Goal: Task Accomplishment & Management: Complete application form

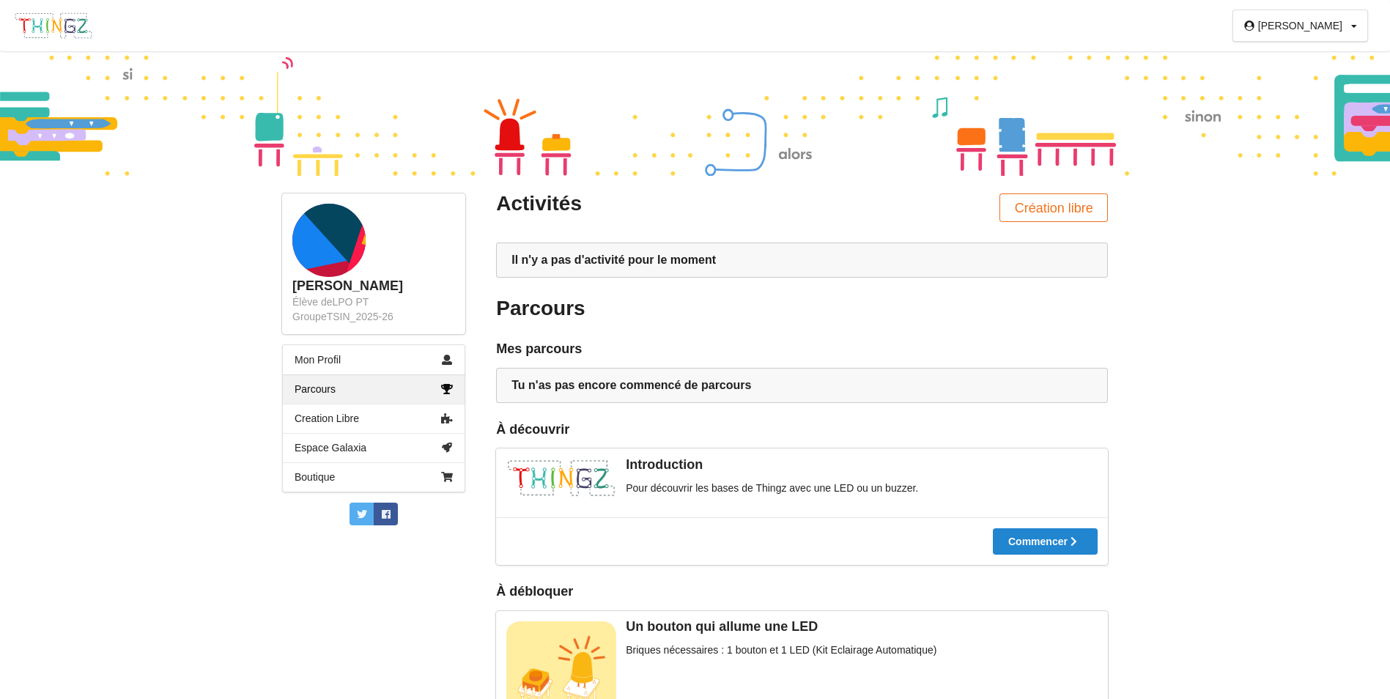
drag, startPoint x: 1332, startPoint y: 28, endPoint x: 1349, endPoint y: 28, distance: 17.6
click at [1335, 28] on div "[PERSON_NAME]" at bounding box center [1301, 26] width 84 height 10
click at [1300, 75] on div "Déconnexion" at bounding box center [1315, 81] width 84 height 26
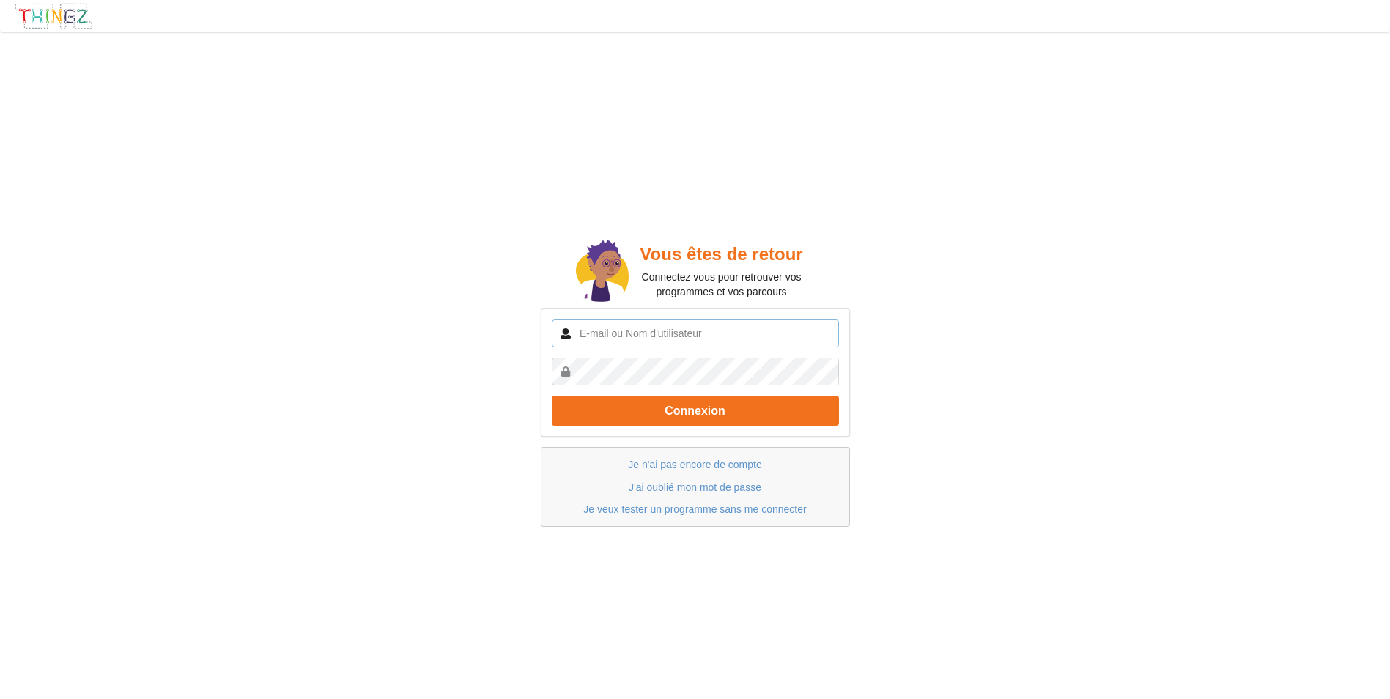
click at [666, 333] on input "text" at bounding box center [695, 334] width 287 height 28
type input "n"
type input "Nassur"
click at [662, 463] on link "Je n'ai pas encore de compte" at bounding box center [694, 465] width 133 height 12
click at [726, 331] on input "text" at bounding box center [695, 334] width 287 height 28
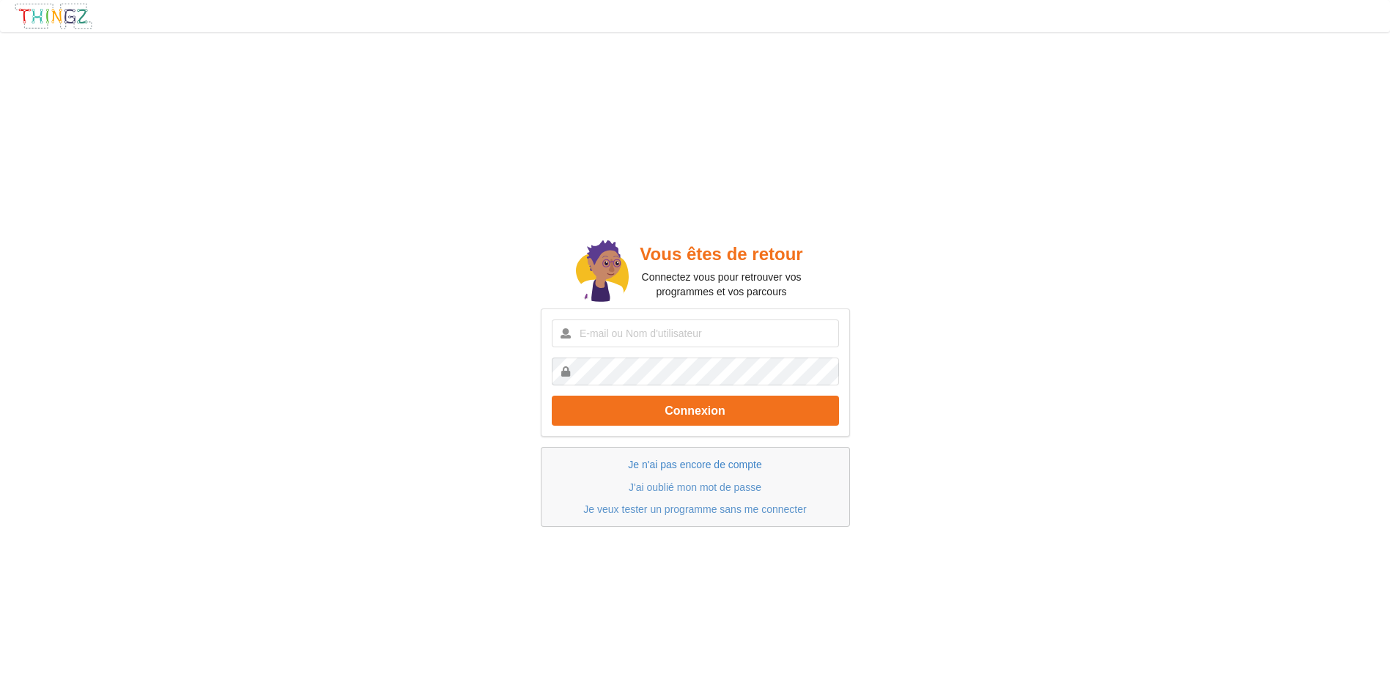
click at [712, 463] on link "Je n'ai pas encore de compte" at bounding box center [694, 465] width 133 height 12
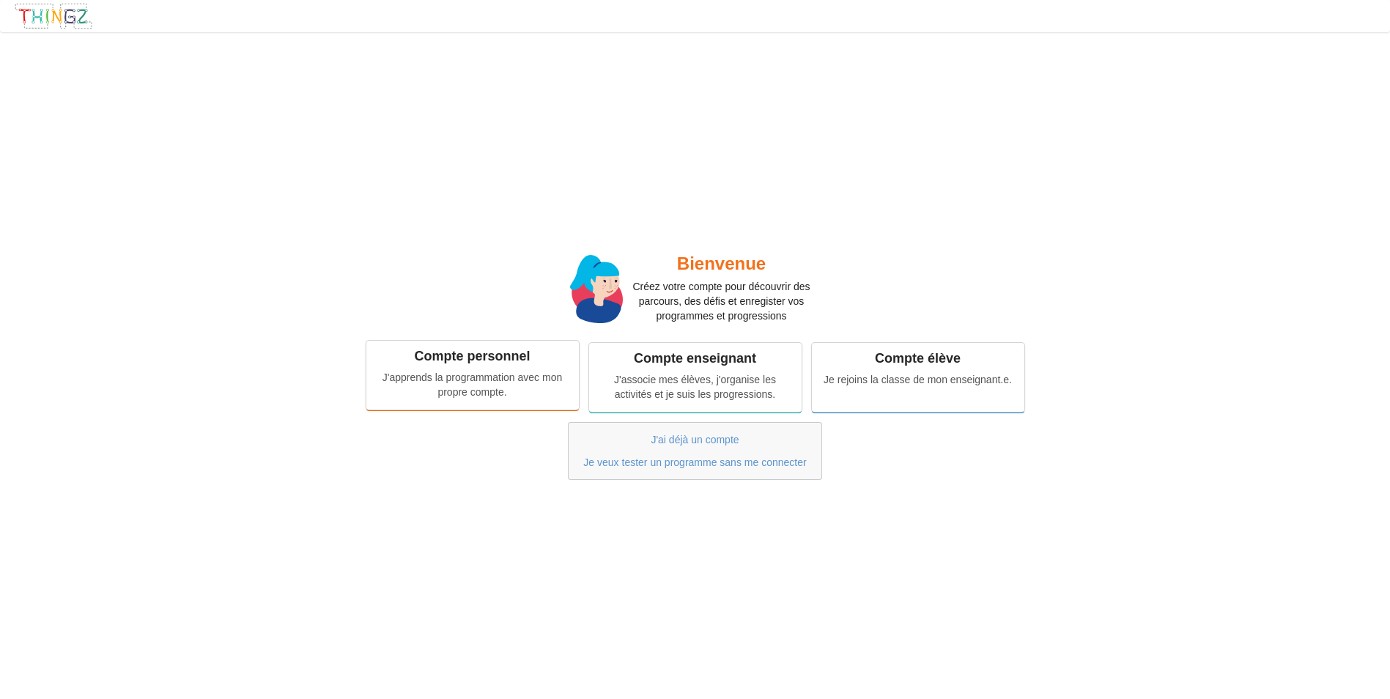
click at [468, 363] on div "Compte personnel" at bounding box center [473, 356] width 192 height 17
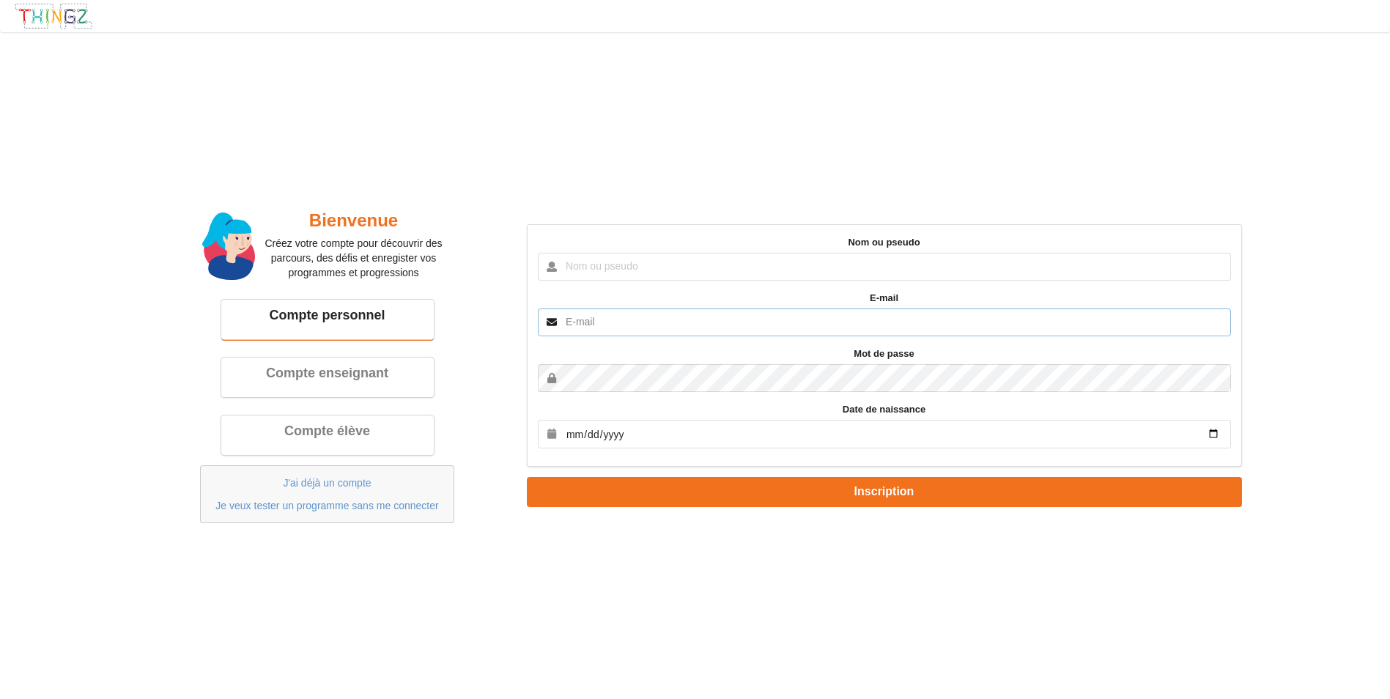
click at [712, 314] on input "text" at bounding box center [884, 323] width 693 height 28
click at [652, 268] on input "text" at bounding box center [884, 267] width 693 height 28
click at [592, 446] on input "date" at bounding box center [884, 434] width 693 height 29
click at [624, 430] on input "date" at bounding box center [884, 434] width 693 height 29
click at [542, 193] on div "Bienvenue Créez votre compte pour découvrir des parcours, des défis et enregist…" at bounding box center [695, 366] width 1129 height 350
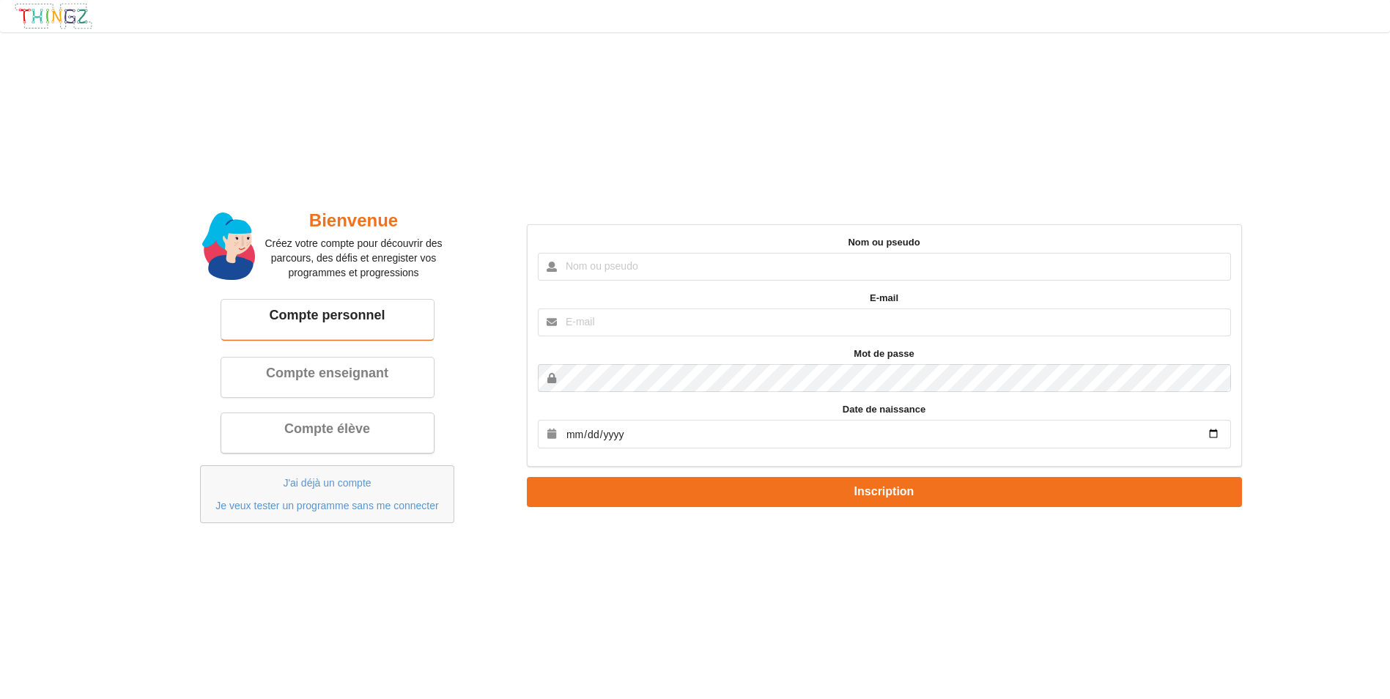
click at [395, 425] on div "Compte élève" at bounding box center [328, 429] width 192 height 17
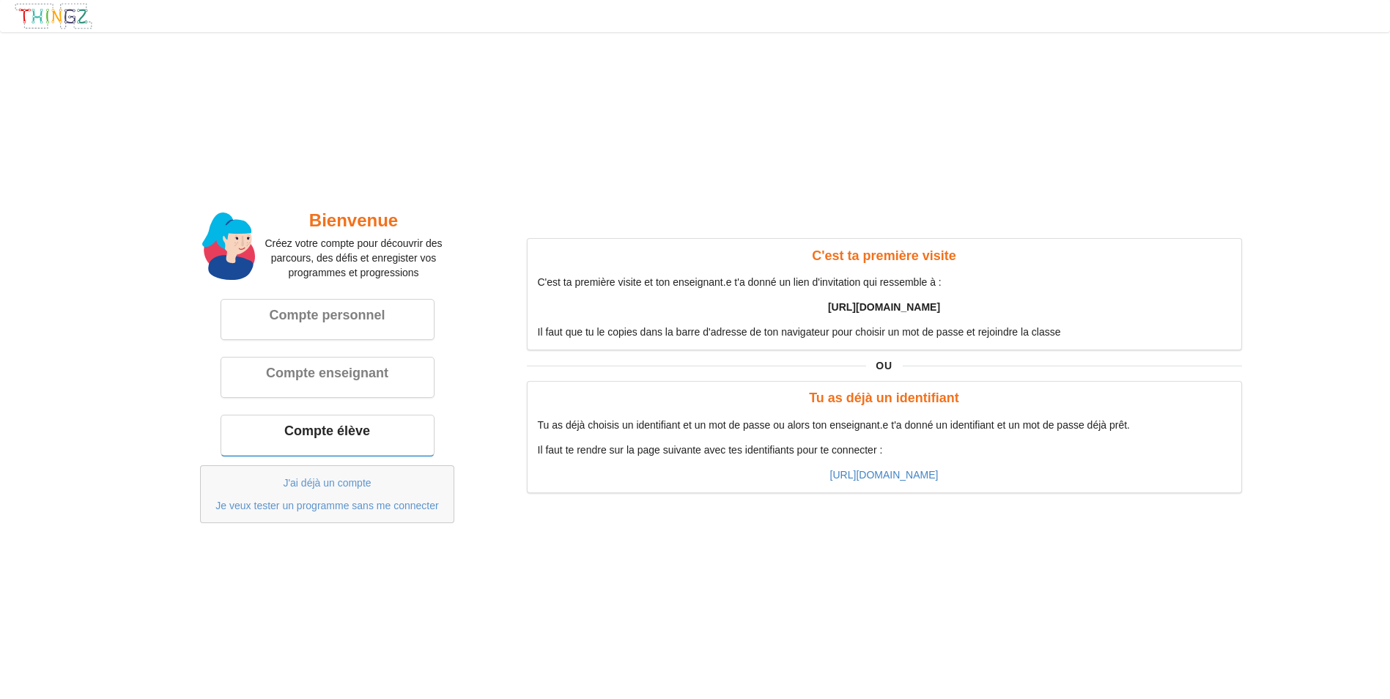
click at [857, 317] on div "C'est ta première visite C'est ta première visite et ton enseignant.e t'a donné…" at bounding box center [884, 294] width 715 height 112
drag, startPoint x: 858, startPoint y: 299, endPoint x: 853, endPoint y: 313, distance: 14.6
click at [853, 313] on p "[URL][DOMAIN_NAME]" at bounding box center [884, 307] width 693 height 15
drag, startPoint x: 853, startPoint y: 313, endPoint x: 851, endPoint y: 320, distance: 7.7
click at [851, 320] on div "C'est ta première visite C'est ta première visite et ton enseignant.e t'a donné…" at bounding box center [884, 294] width 715 height 112
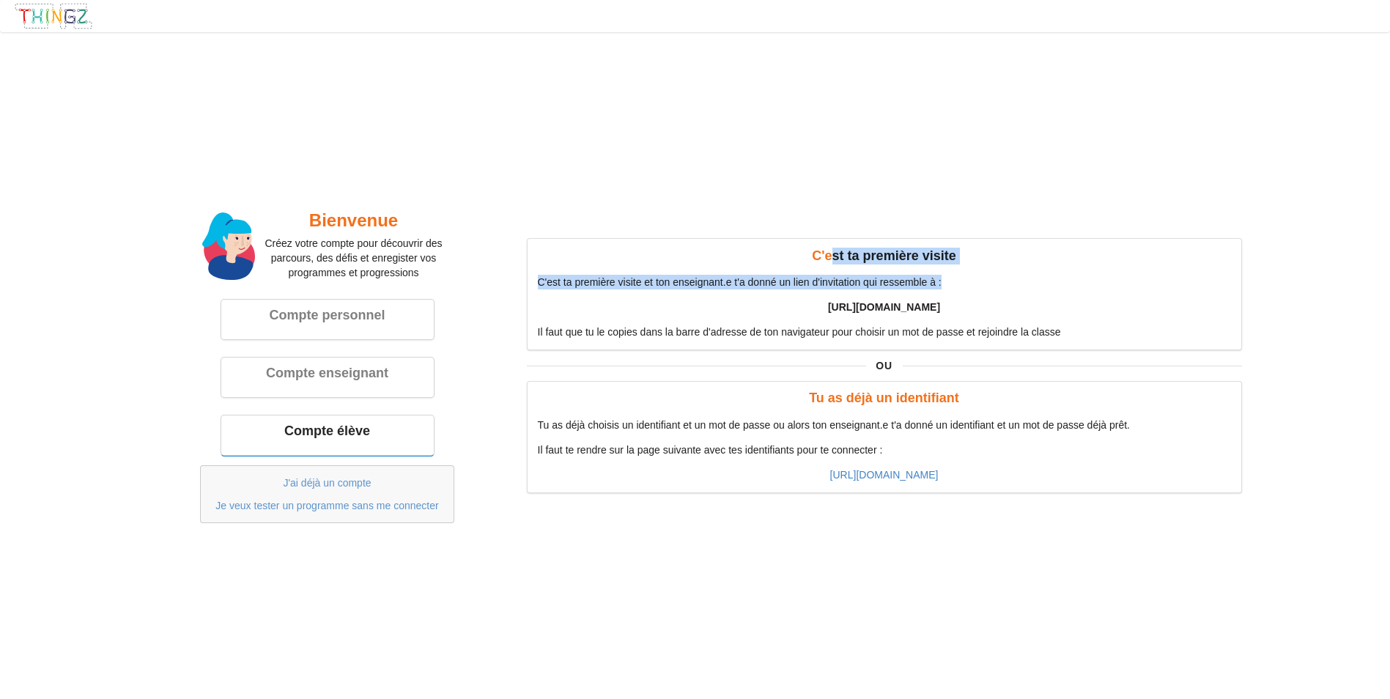
drag, startPoint x: 837, startPoint y: 257, endPoint x: 1001, endPoint y: 282, distance: 165.5
click at [1001, 282] on div "C'est ta première visite C'est ta première visite et ton enseignant.e t'a donné…" at bounding box center [884, 294] width 715 height 112
click at [1001, 282] on p "C'est ta première visite et ton enseignant.e t'a donné un lien d'invitation qui…" at bounding box center [884, 282] width 693 height 15
drag, startPoint x: 592, startPoint y: 280, endPoint x: 1003, endPoint y: 272, distance: 411.3
click at [1003, 272] on div "C'est ta première visite C'est ta première visite et ton enseignant.e t'a donné…" at bounding box center [884, 294] width 715 height 112
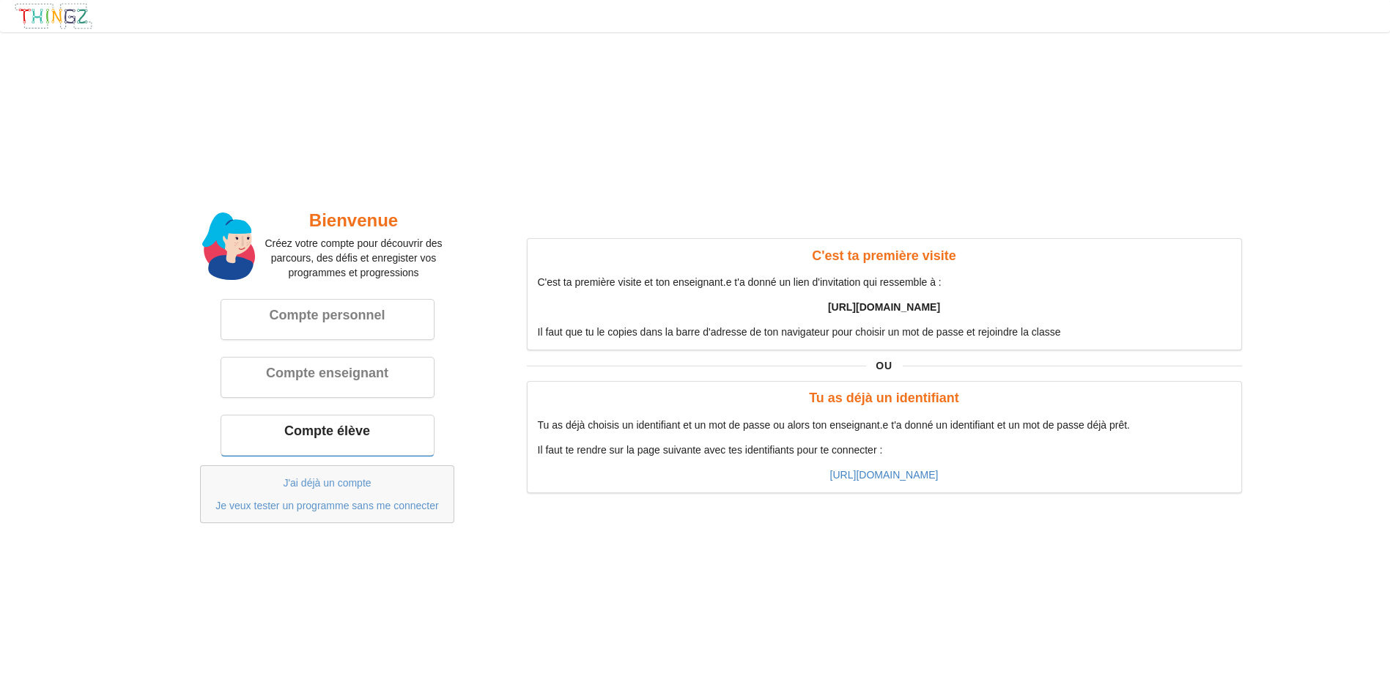
drag, startPoint x: 1167, startPoint y: 314, endPoint x: 1135, endPoint y: 326, distance: 33.9
click at [1135, 326] on div "C'est ta première visite C'est ta première visite et ton enseignant.e t'a donné…" at bounding box center [884, 294] width 715 height 112
drag, startPoint x: 822, startPoint y: 454, endPoint x: 1231, endPoint y: 454, distance: 409.7
click at [1209, 454] on div "Tu as déjà un identifiant Tu as déjà choisis un identifiant et un mot de passe …" at bounding box center [884, 437] width 715 height 112
click at [875, 470] on link "[URL][DOMAIN_NAME]" at bounding box center [884, 475] width 108 height 12
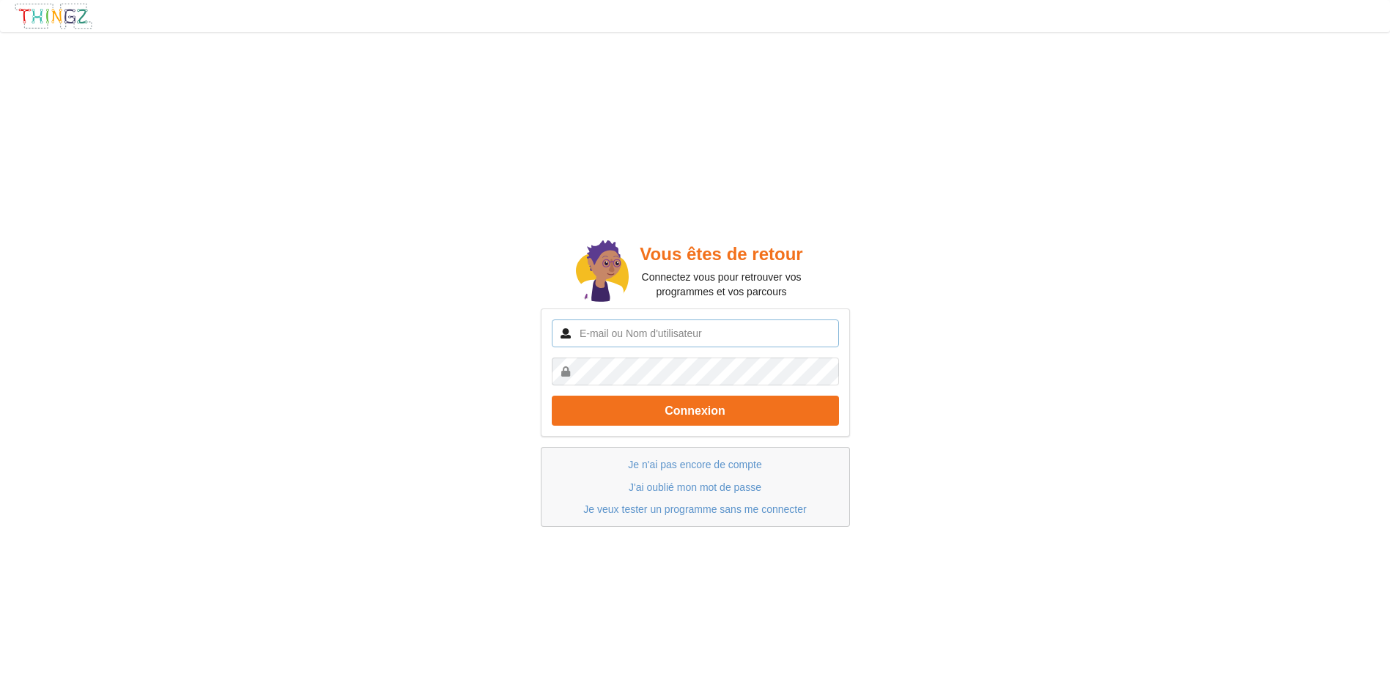
click at [756, 331] on input "text" at bounding box center [695, 334] width 287 height 28
click at [712, 342] on input "text" at bounding box center [695, 334] width 287 height 28
click at [698, 465] on link "Je n'ai pas encore de compte" at bounding box center [694, 465] width 133 height 12
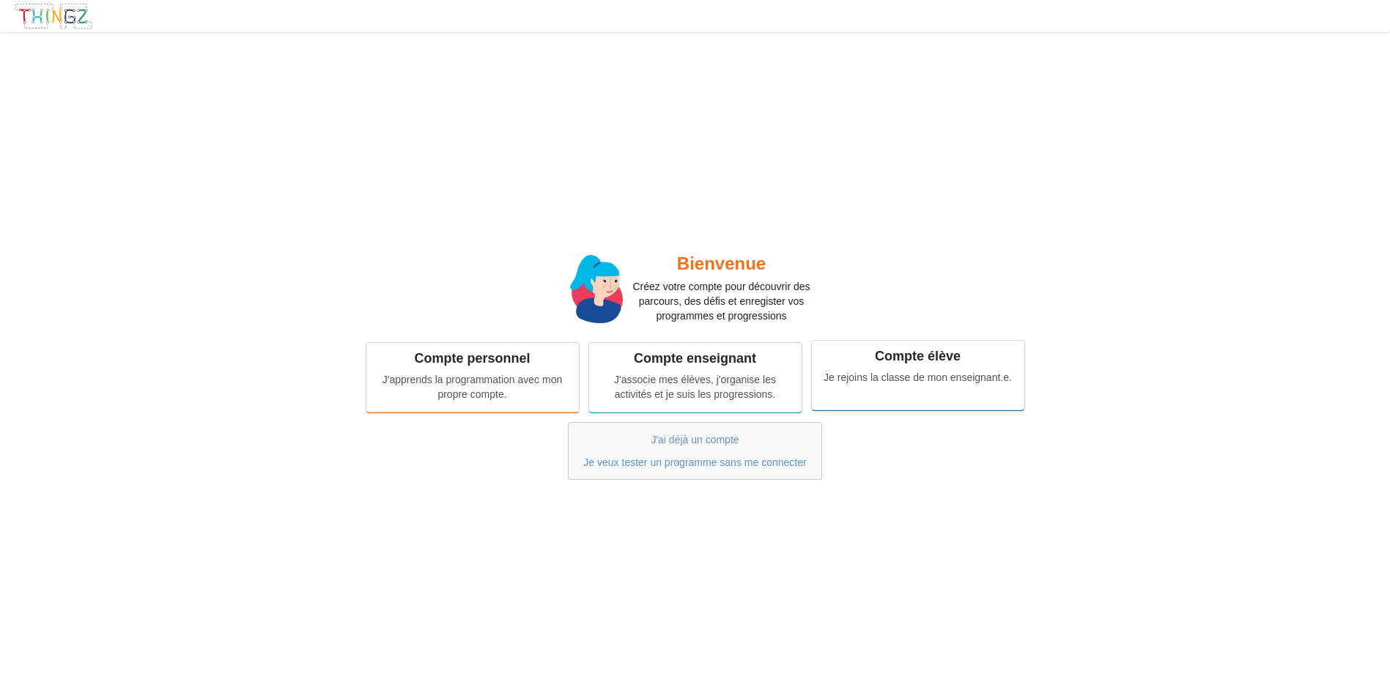
click at [1004, 376] on div "Je rejoins la classe de mon enseignant.e." at bounding box center [918, 377] width 192 height 15
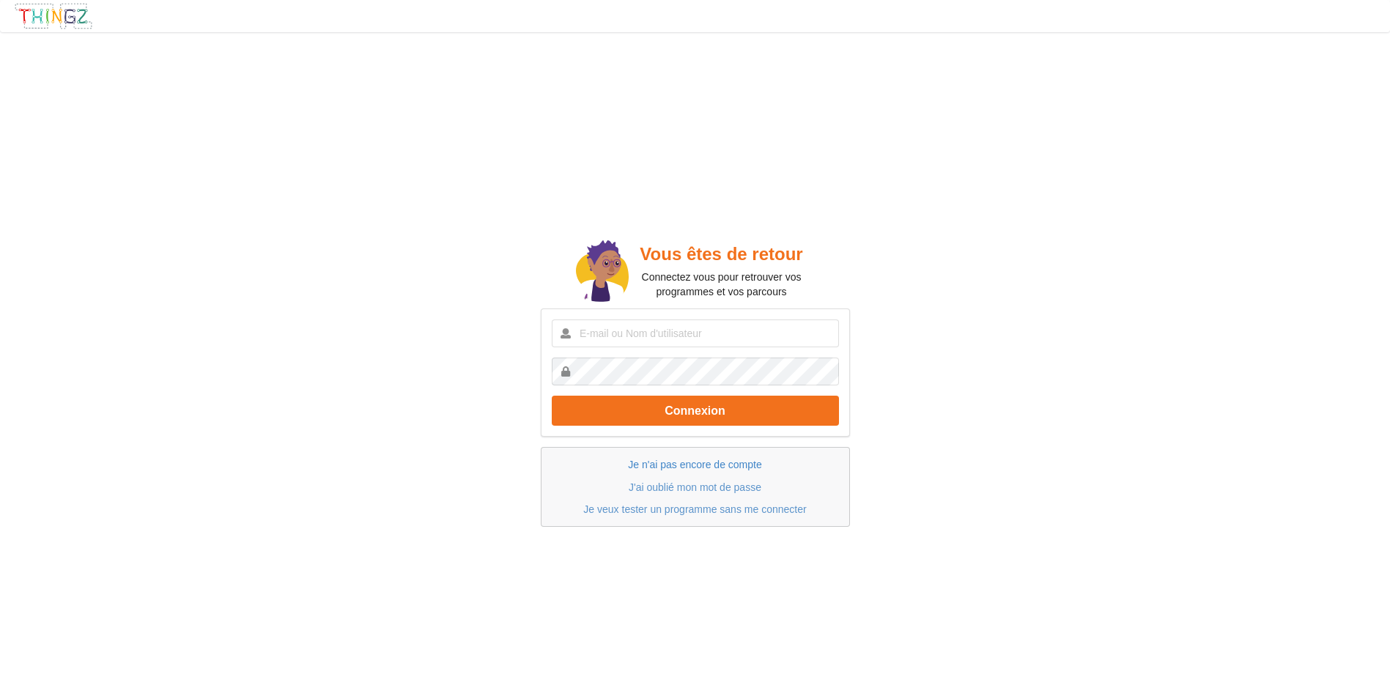
click at [637, 467] on link "Je n'ai pas encore de compte" at bounding box center [694, 465] width 133 height 12
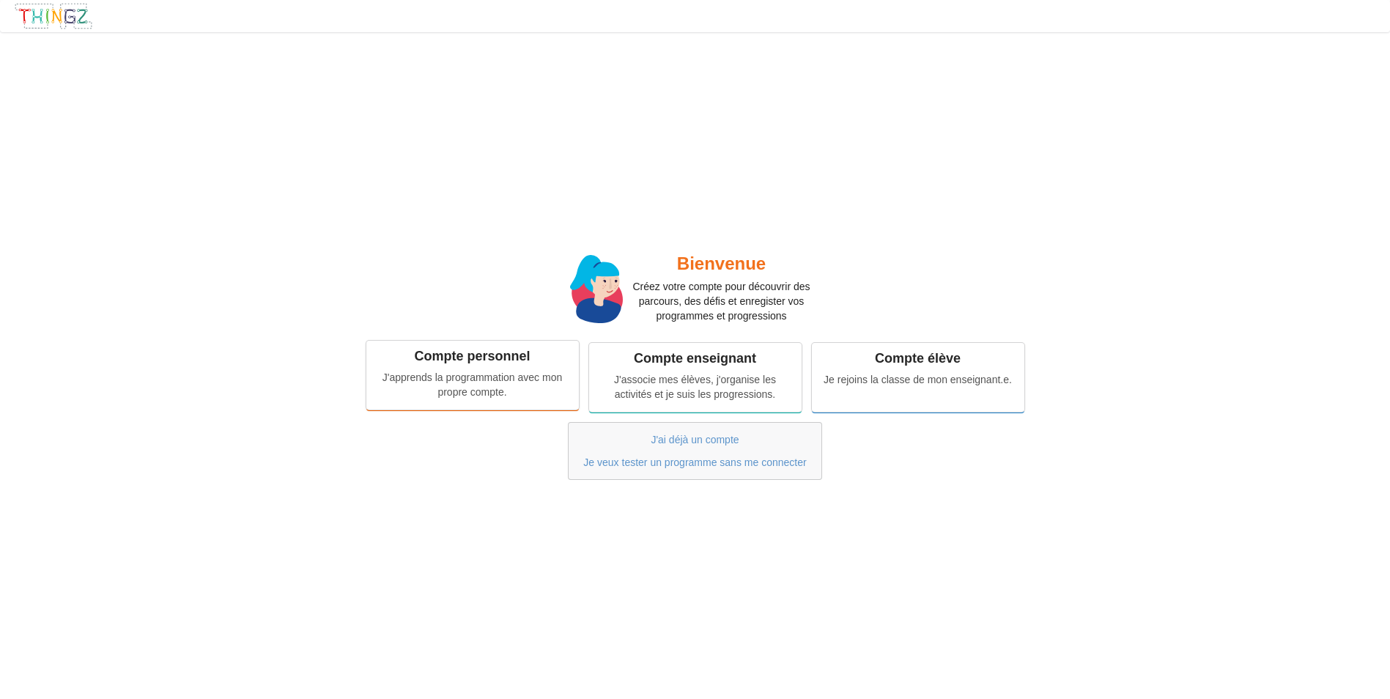
click at [443, 364] on div "Compte personnel" at bounding box center [473, 356] width 192 height 17
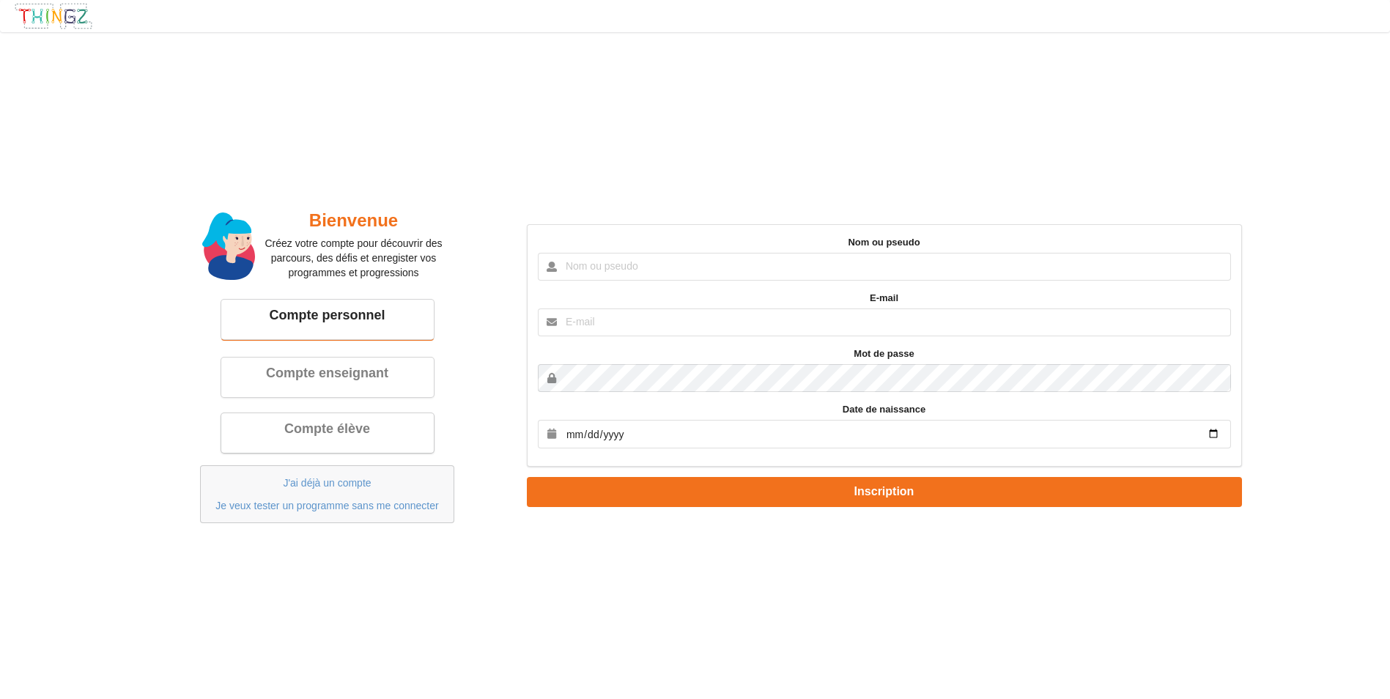
click at [317, 449] on div "Compte élève" at bounding box center [327, 433] width 213 height 40
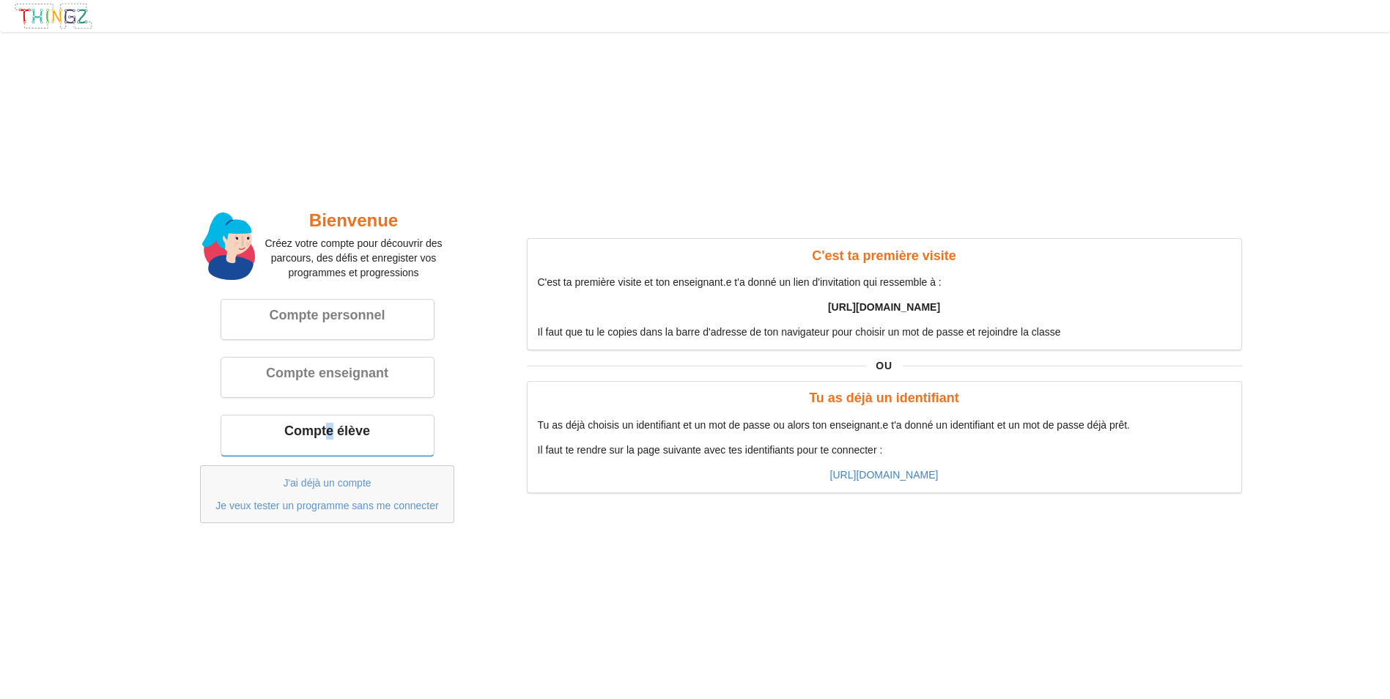
click at [329, 410] on div "Compte personnel Compte enseignant Compte élève" at bounding box center [328, 377] width 368 height 173
drag, startPoint x: 329, startPoint y: 410, endPoint x: 323, endPoint y: 387, distance: 23.5
click at [325, 387] on div "Compte enseignant" at bounding box center [327, 375] width 213 height 40
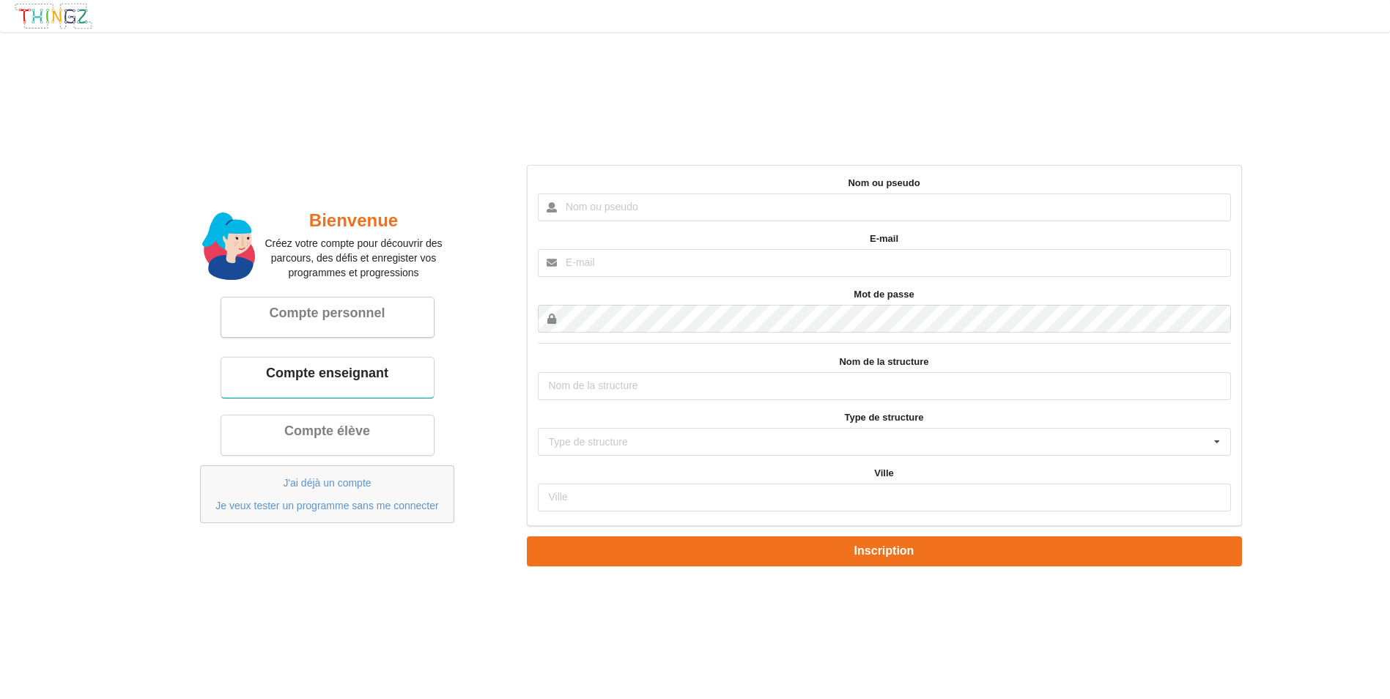
click at [309, 322] on div "Compte personnel" at bounding box center [328, 313] width 192 height 17
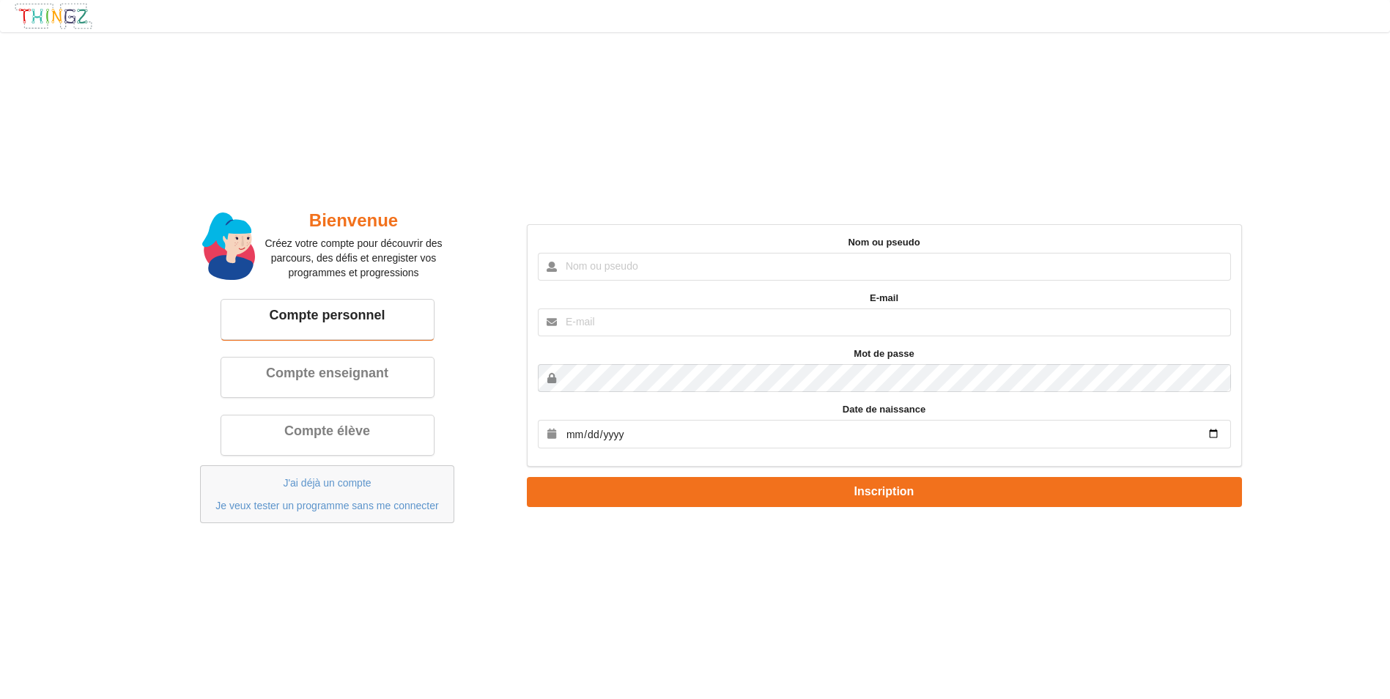
drag, startPoint x: 302, startPoint y: 411, endPoint x: 311, endPoint y: 413, distance: 9.1
click at [306, 411] on div "Compte personnel Compte enseignant Compte élève" at bounding box center [328, 377] width 368 height 173
drag, startPoint x: 314, startPoint y: 436, endPoint x: 324, endPoint y: 437, distance: 9.6
click at [315, 436] on div "Compte élève" at bounding box center [328, 429] width 192 height 17
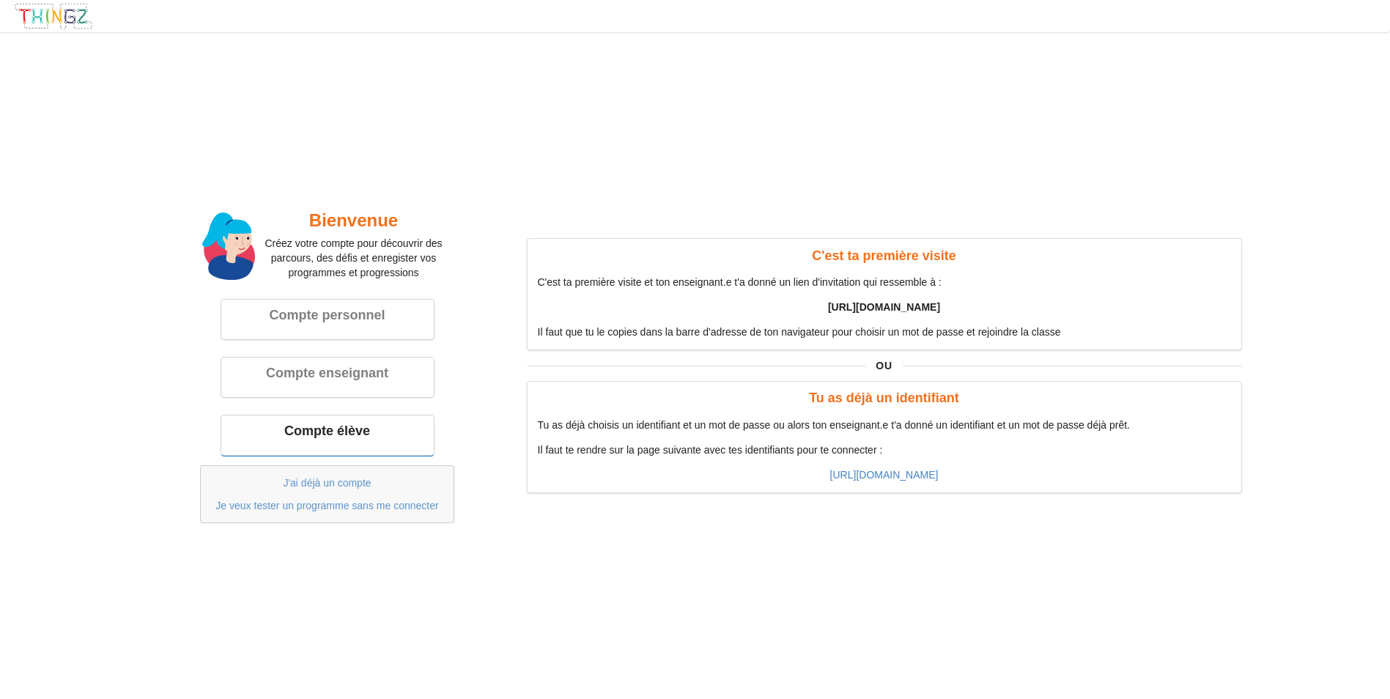
click at [830, 301] on b "[URL][DOMAIN_NAME]" at bounding box center [884, 307] width 112 height 12
drag, startPoint x: 830, startPoint y: 301, endPoint x: 813, endPoint y: 303, distance: 17.7
click at [813, 303] on p "[URL][DOMAIN_NAME]" at bounding box center [884, 307] width 693 height 15
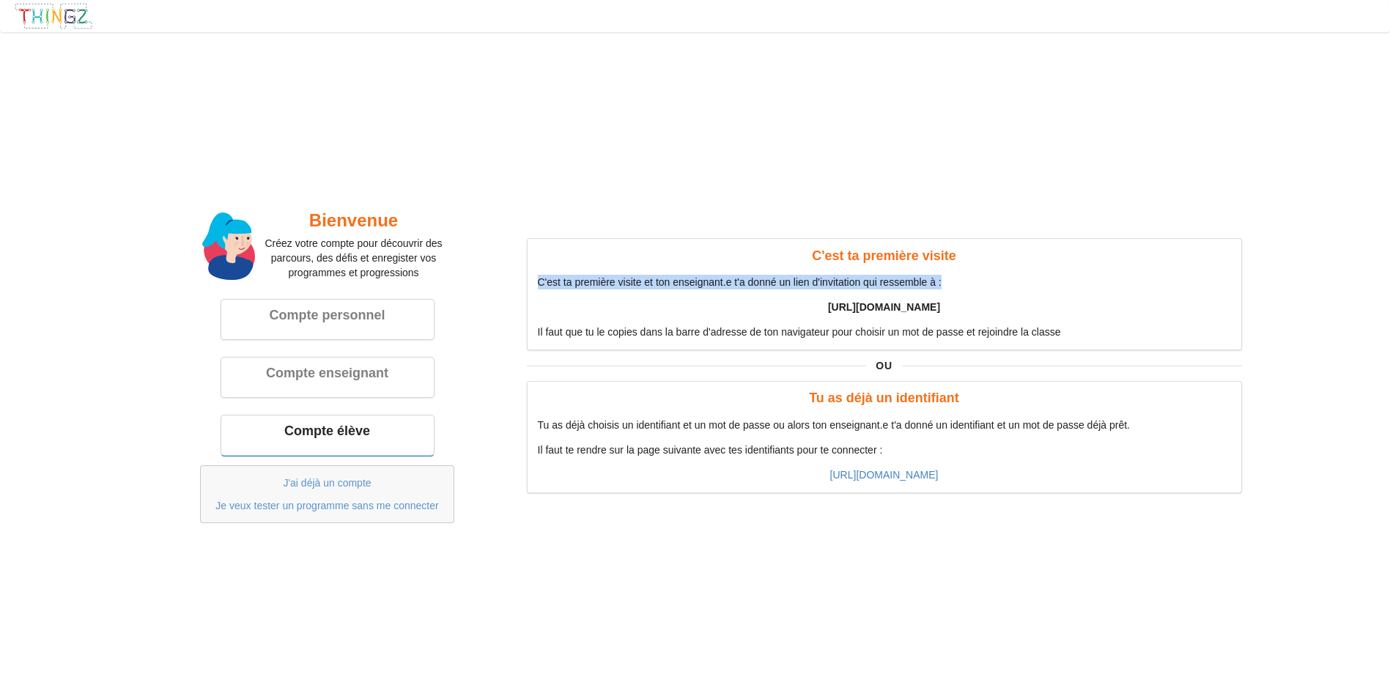
drag, startPoint x: 540, startPoint y: 273, endPoint x: 614, endPoint y: 288, distance: 74.9
click at [614, 288] on div "C'est ta première visite C'est ta première visite et ton enseignant.e t'a donné…" at bounding box center [884, 294] width 715 height 112
drag, startPoint x: 614, startPoint y: 288, endPoint x: 649, endPoint y: 292, distance: 35.5
click at [618, 286] on p "C'est ta première visite et ton enseignant.e t'a donné un lien d'invitation qui…" at bounding box center [884, 282] width 693 height 15
click at [904, 474] on link "[URL][DOMAIN_NAME]" at bounding box center [884, 475] width 108 height 12
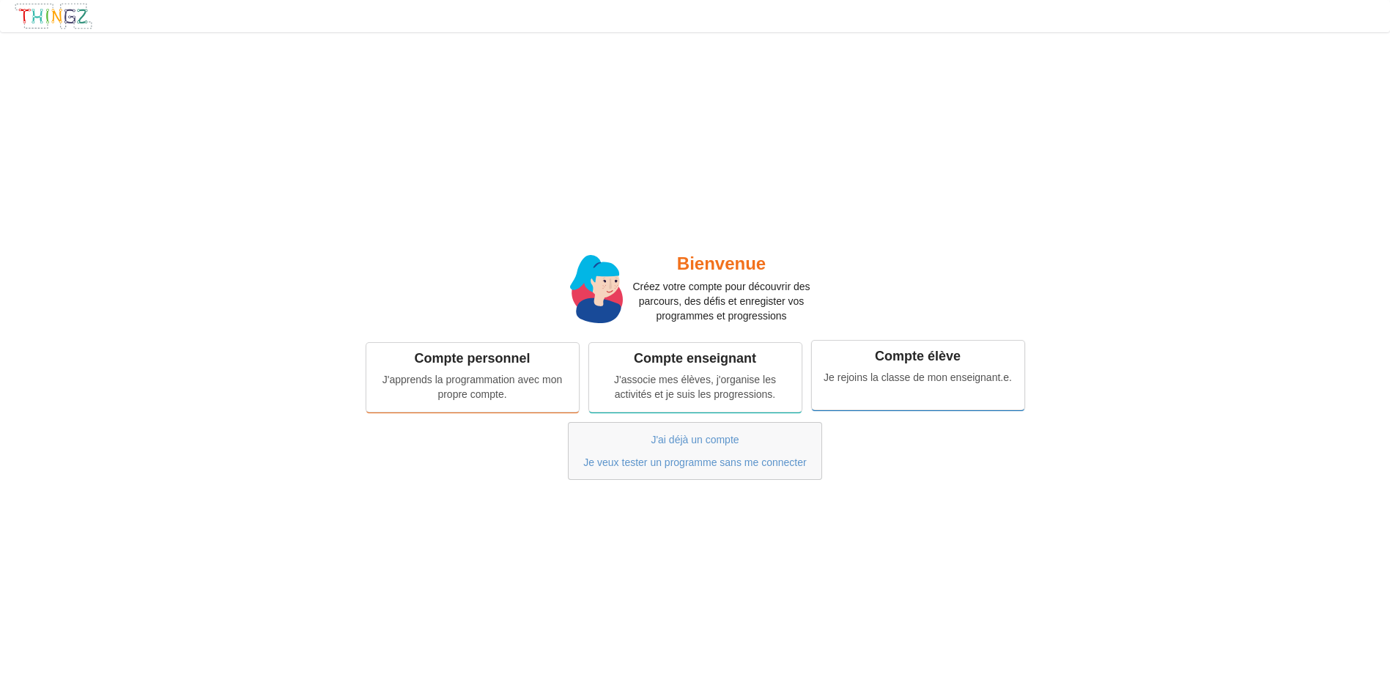
click at [911, 377] on div "Je rejoins la classe de mon enseignant.e." at bounding box center [918, 377] width 192 height 15
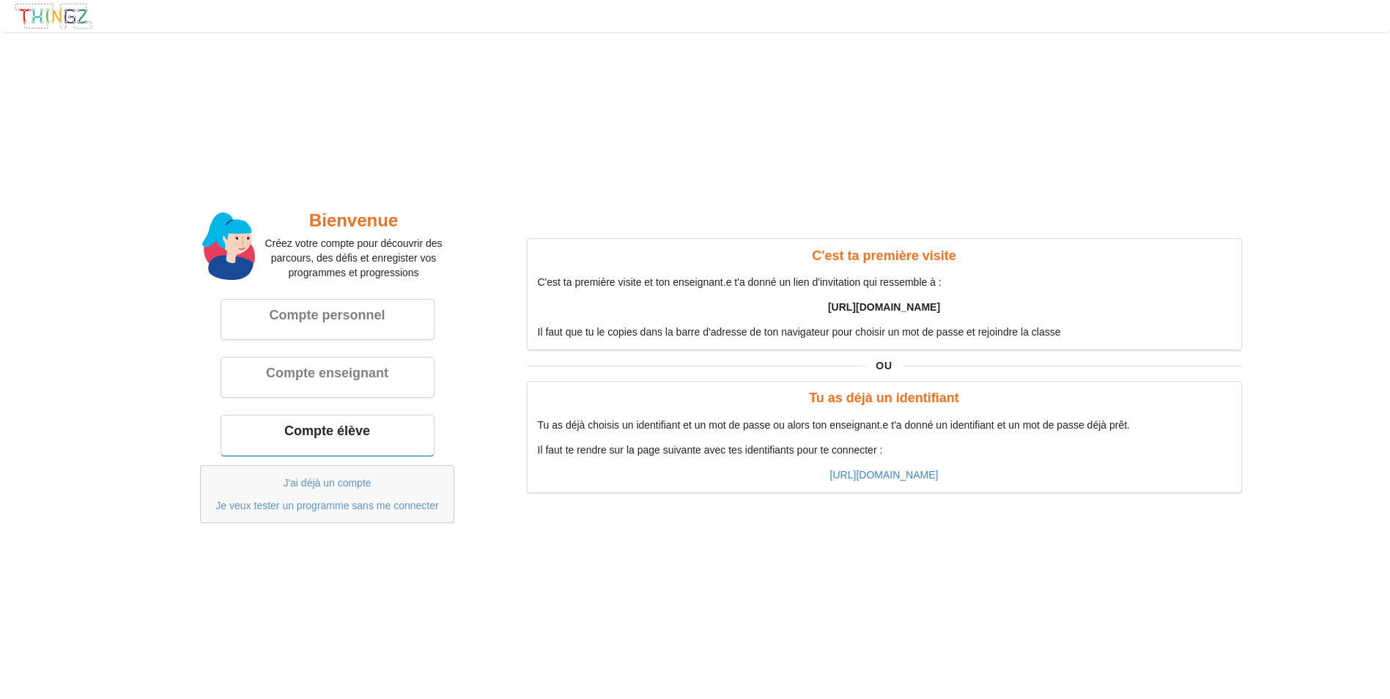
drag, startPoint x: 828, startPoint y: 297, endPoint x: 1067, endPoint y: 306, distance: 239.1
click at [1067, 306] on div "C'est ta première visite C'est ta première visite et ton enseignant.e t'a donné…" at bounding box center [884, 294] width 715 height 112
click at [626, 345] on div "C'est ta première visite C'est ta première visite et ton enseignant.e t'a donné…" at bounding box center [884, 294] width 715 height 112
click at [369, 328] on div "Compte personnel" at bounding box center [327, 318] width 213 height 40
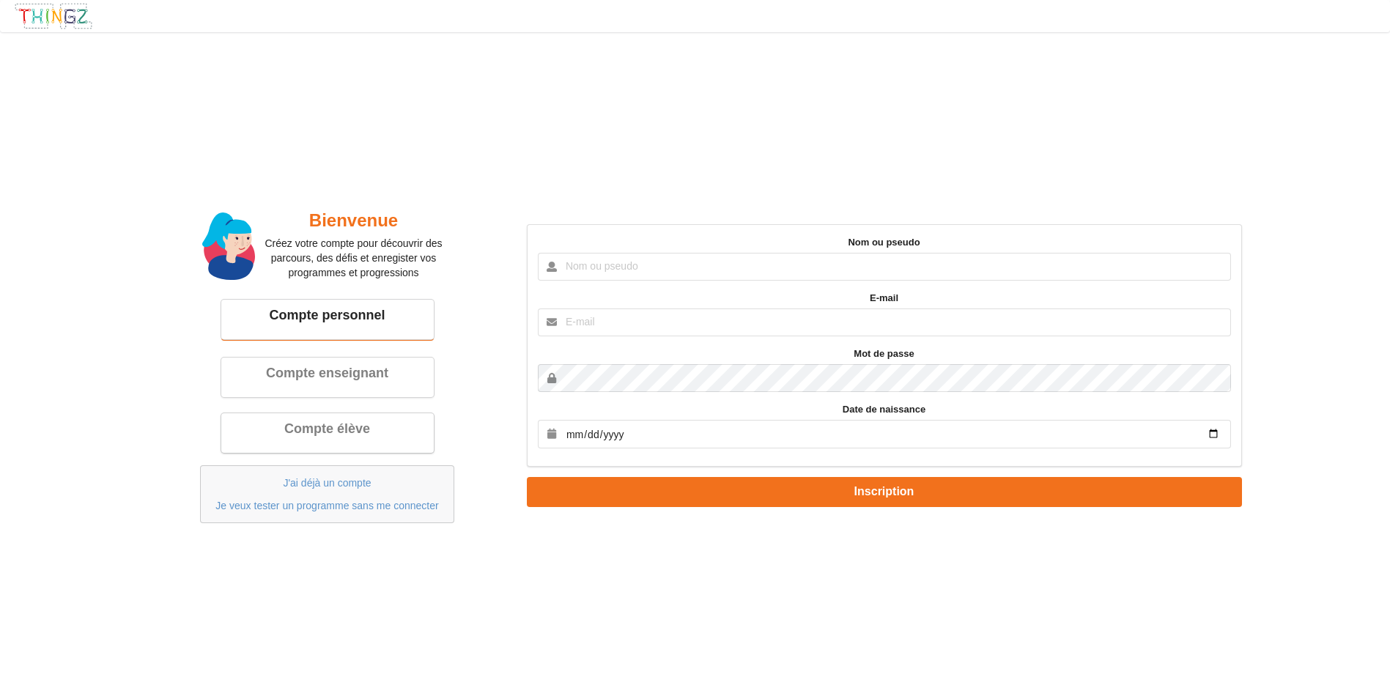
click at [366, 444] on div "Compte élève" at bounding box center [327, 433] width 213 height 40
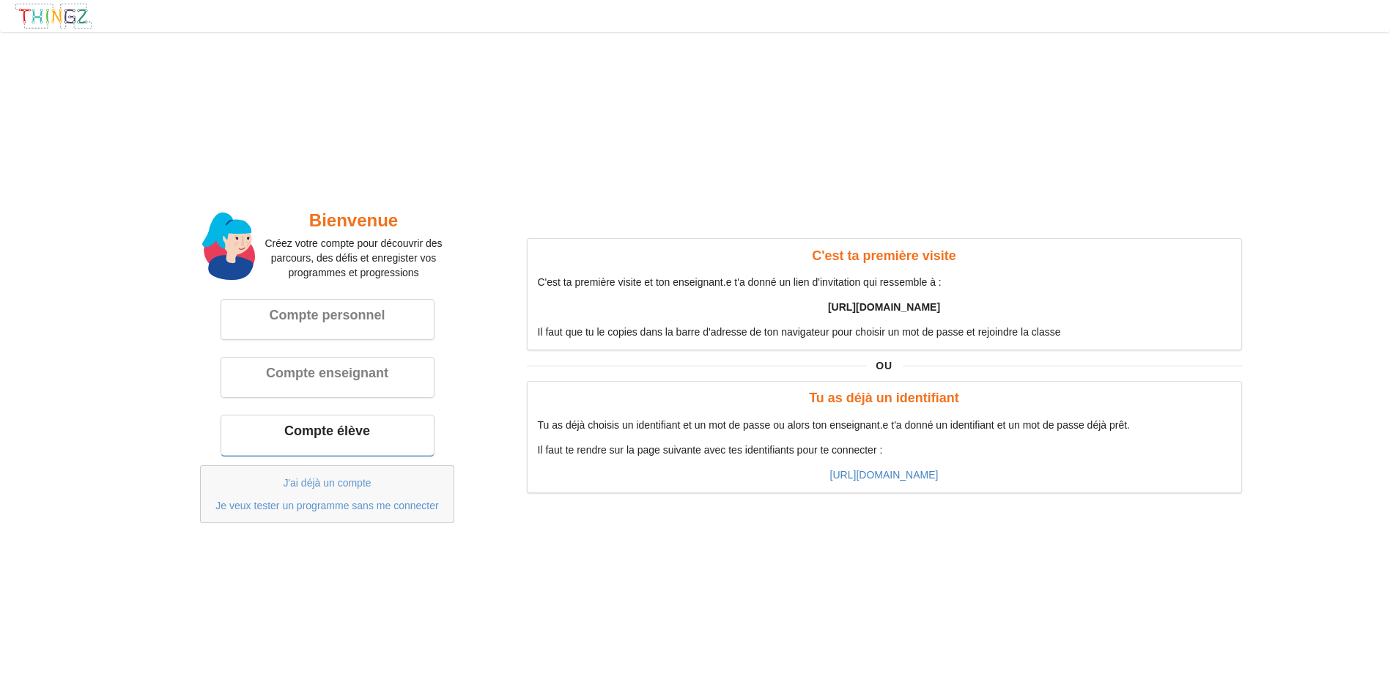
drag, startPoint x: 811, startPoint y: 473, endPoint x: 979, endPoint y: 471, distance: 167.1
click at [979, 471] on p "[URL][DOMAIN_NAME]" at bounding box center [884, 475] width 693 height 15
drag, startPoint x: 979, startPoint y: 471, endPoint x: 935, endPoint y: 510, distance: 58.7
click at [935, 510] on div "Bienvenue Créez votre compte pour découvrir des parcours, des défis et enregist…" at bounding box center [696, 365] width 1114 height 335
click at [340, 366] on div "Compte enseignant" at bounding box center [328, 371] width 192 height 17
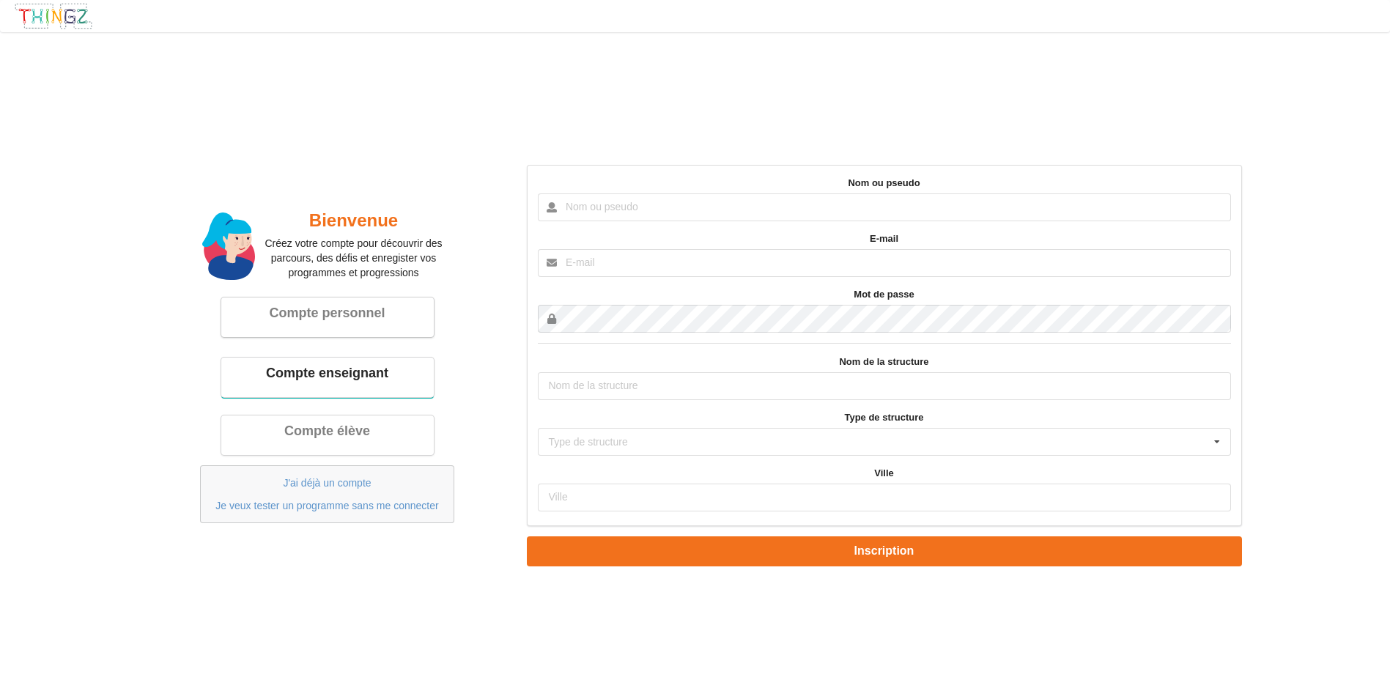
click at [357, 309] on div "Compte personnel" at bounding box center [328, 313] width 192 height 17
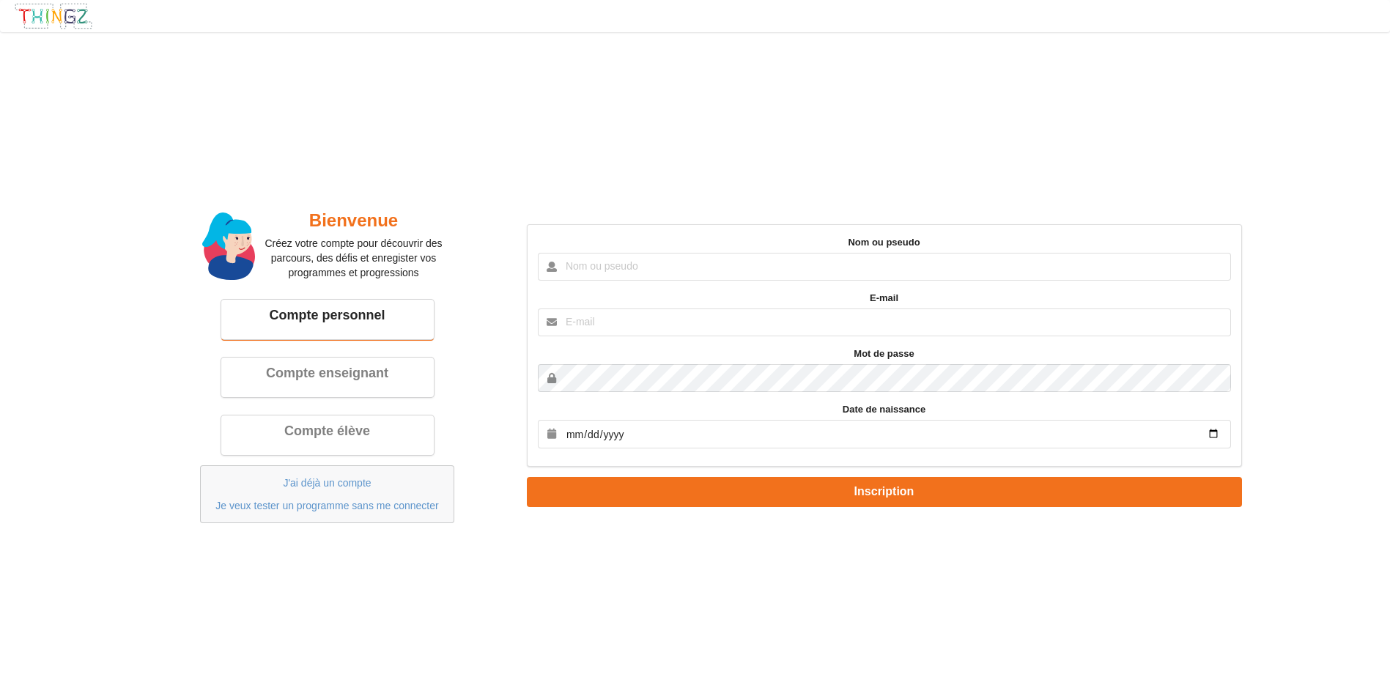
click at [619, 265] on input "text" at bounding box center [884, 267] width 693 height 28
drag, startPoint x: 694, startPoint y: 263, endPoint x: 693, endPoint y: 274, distance: 11.0
click at [693, 274] on input "[PERSON_NAME]" at bounding box center [884, 267] width 693 height 28
type input "k"
type input "Nassur"
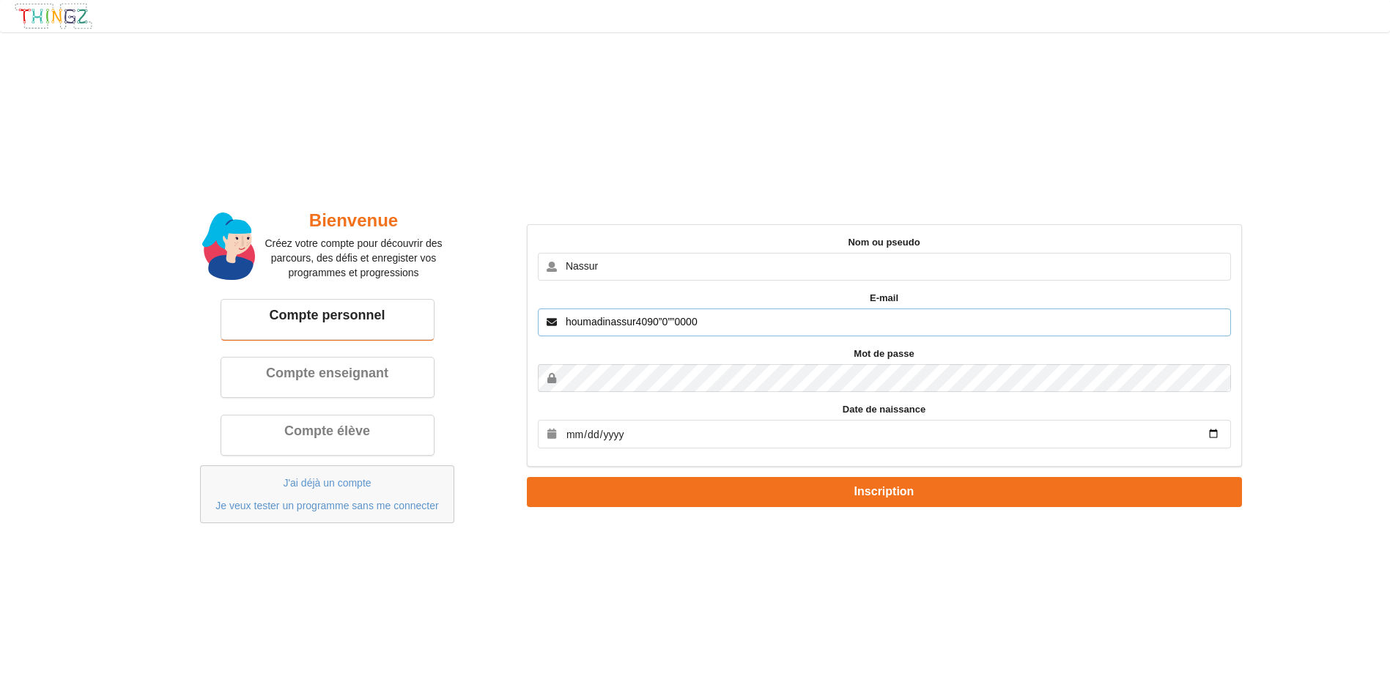
click at [762, 334] on input "houmadinassur4090”0””0000" at bounding box center [884, 323] width 693 height 28
click at [707, 305] on label "E-mail" at bounding box center [884, 298] width 693 height 15
click at [702, 320] on input "houmadinassur4090" at bounding box center [884, 323] width 693 height 28
click at [659, 323] on input "houmadinassur409" at bounding box center [884, 323] width 693 height 28
drag, startPoint x: 659, startPoint y: 323, endPoint x: 663, endPoint y: 314, distance: 9.5
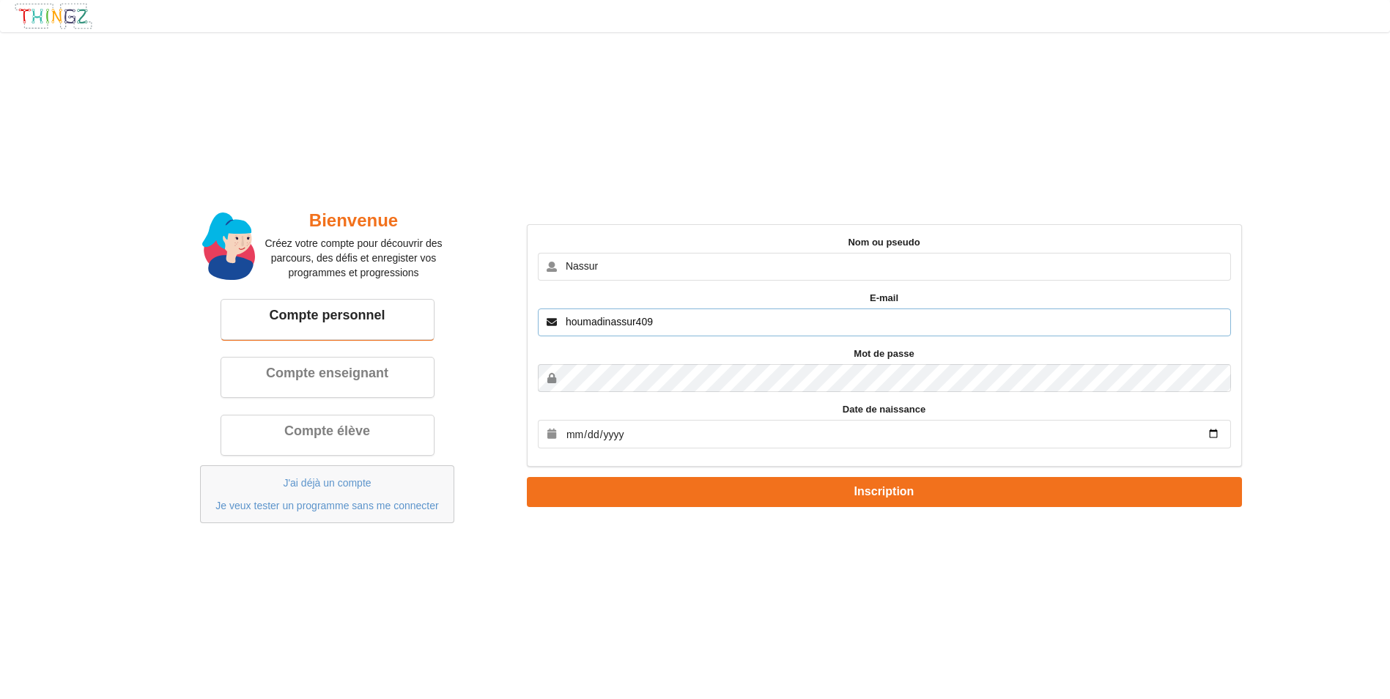
click at [663, 314] on input "houmadinassur409" at bounding box center [884, 323] width 693 height 28
paste input "@"
click at [594, 321] on input "@409" at bounding box center [884, 323] width 693 height 28
click at [564, 320] on input "@" at bounding box center [884, 323] width 693 height 28
click at [594, 319] on input "houmzdinzssur@" at bounding box center [884, 323] width 693 height 28
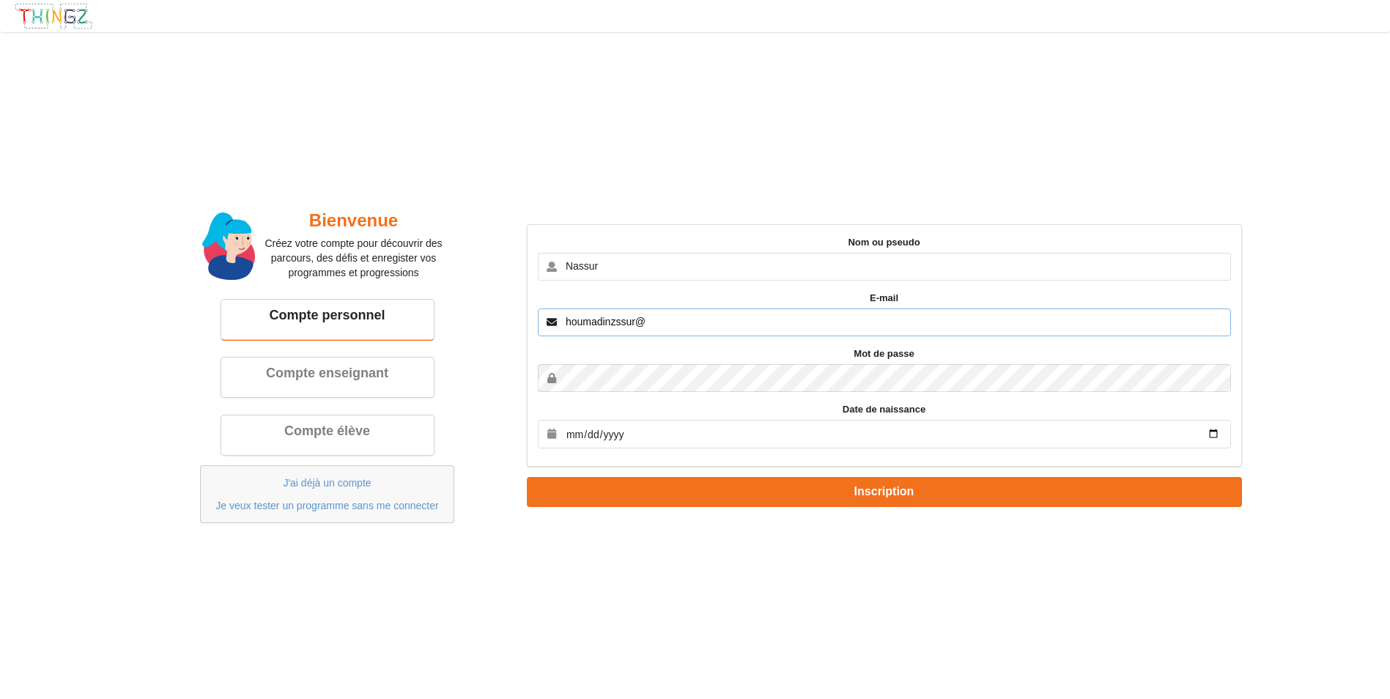
click at [616, 319] on input "houmadinzssur@" at bounding box center [884, 323] width 693 height 28
click at [636, 321] on input "houmadinassur@" at bounding box center [884, 323] width 693 height 28
click at [661, 320] on input "houmadinassur409@" at bounding box center [884, 323] width 693 height 28
type input "[EMAIL_ADDRESS][DOMAIN_NAME]"
click at [885, 363] on div "Mot de passe" at bounding box center [884, 369] width 693 height 45
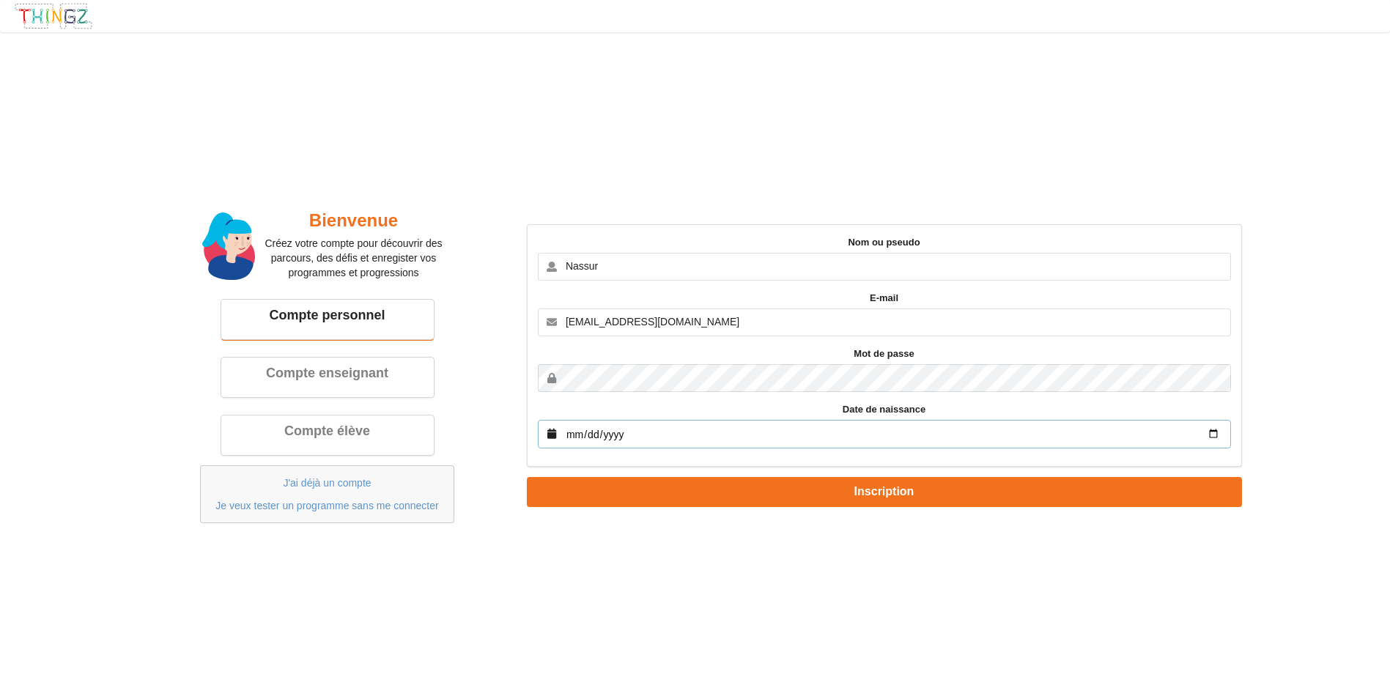
click at [716, 436] on input "date" at bounding box center [884, 434] width 693 height 29
click at [710, 437] on input "date" at bounding box center [884, 434] width 693 height 29
type input "[DATE]"
type input "0020-05-26"
type input "[DATE]"
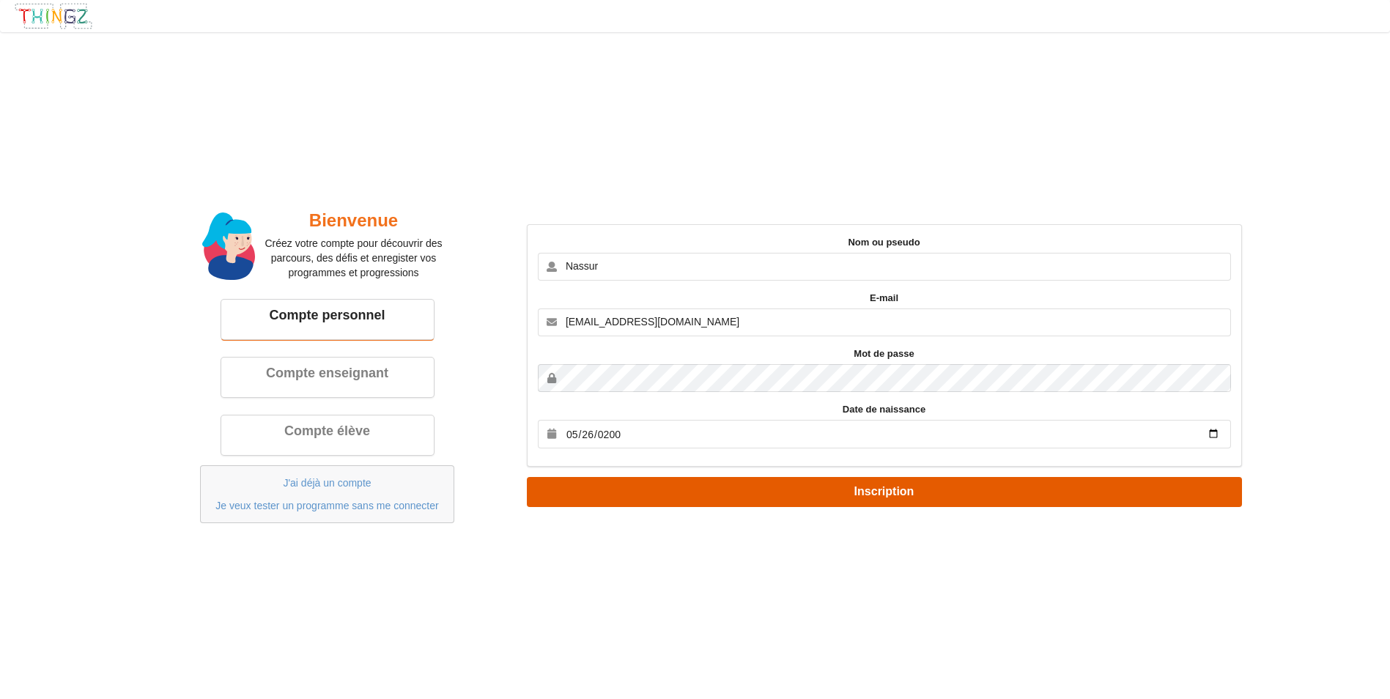
click at [976, 504] on button "Inscription" at bounding box center [884, 492] width 715 height 30
